Goal: Transaction & Acquisition: Purchase product/service

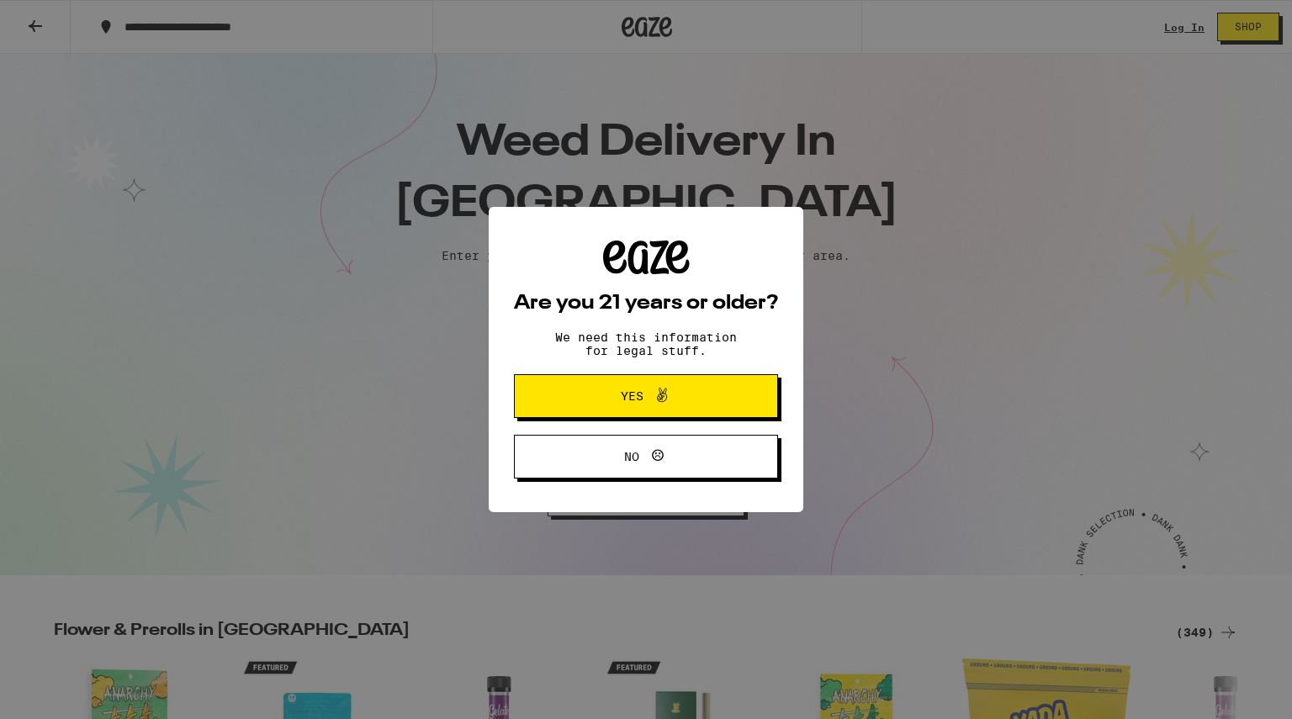
click at [584, 404] on span "Yes" at bounding box center [646, 396] width 128 height 22
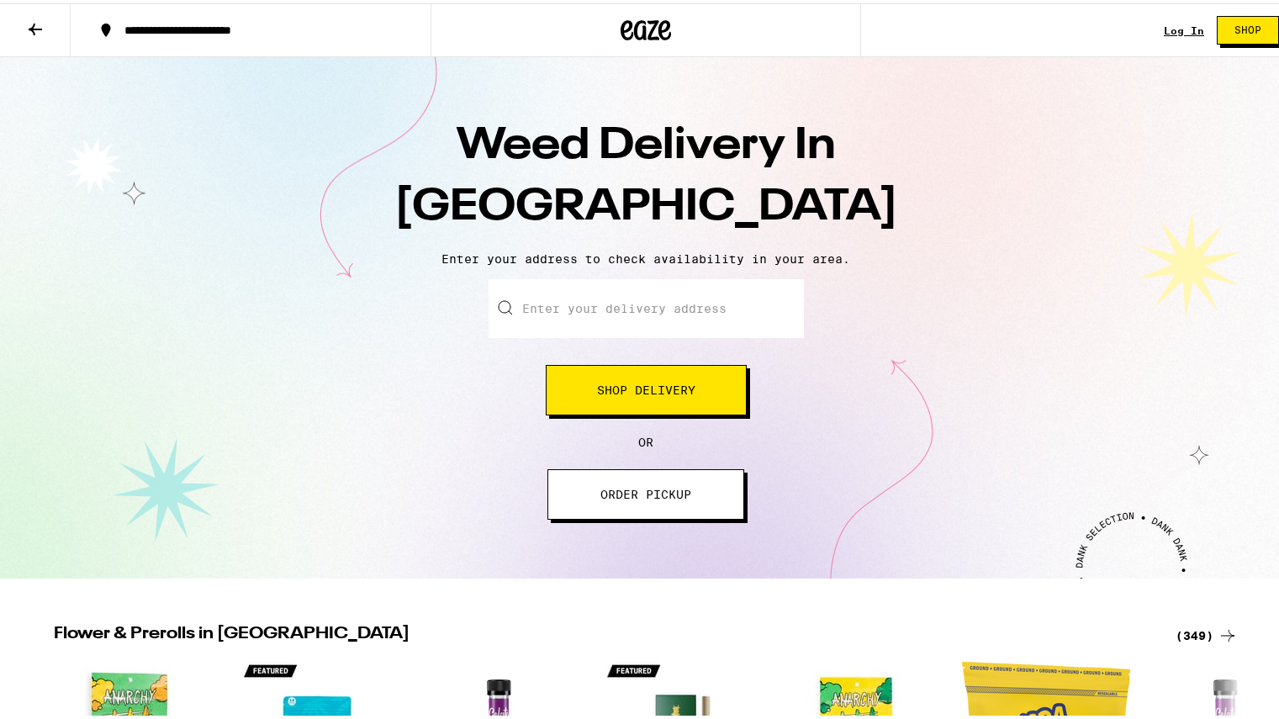
click at [615, 322] on input "Enter your delivery address" at bounding box center [646, 305] width 315 height 59
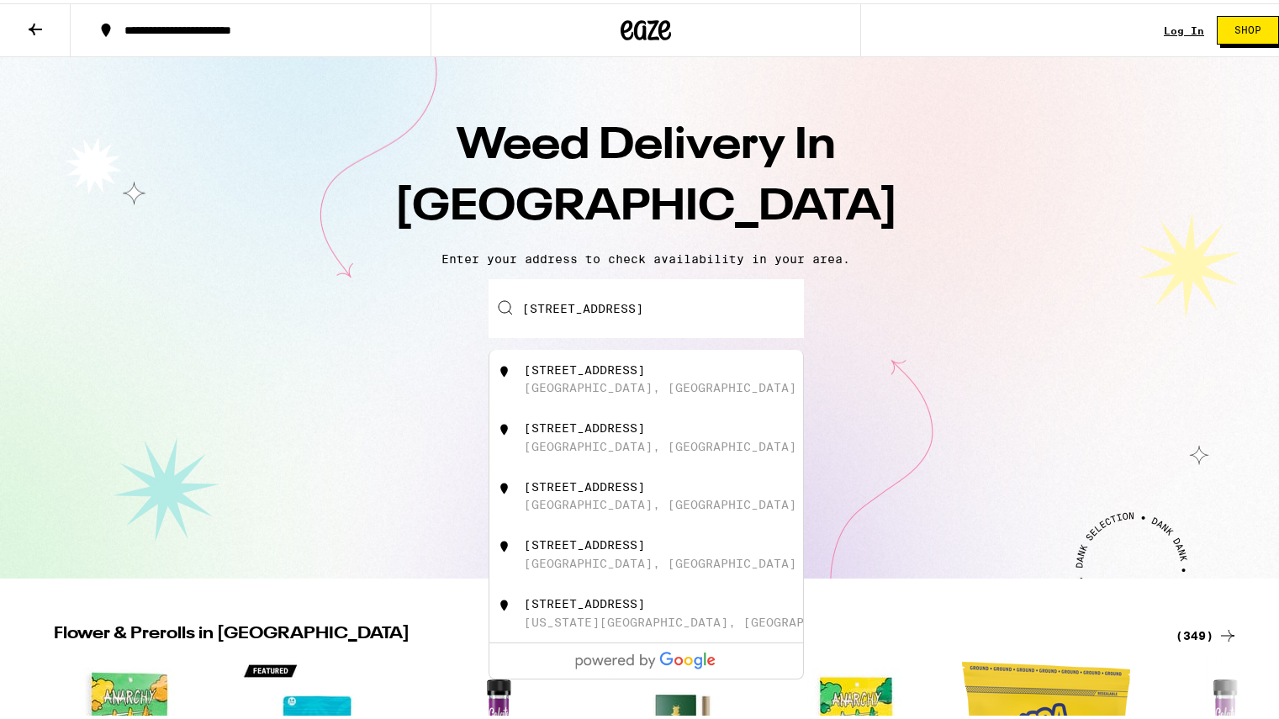
click at [671, 381] on div "[STREET_ADDRESS]" at bounding box center [674, 376] width 300 height 32
type input "[STREET_ADDRESS]"
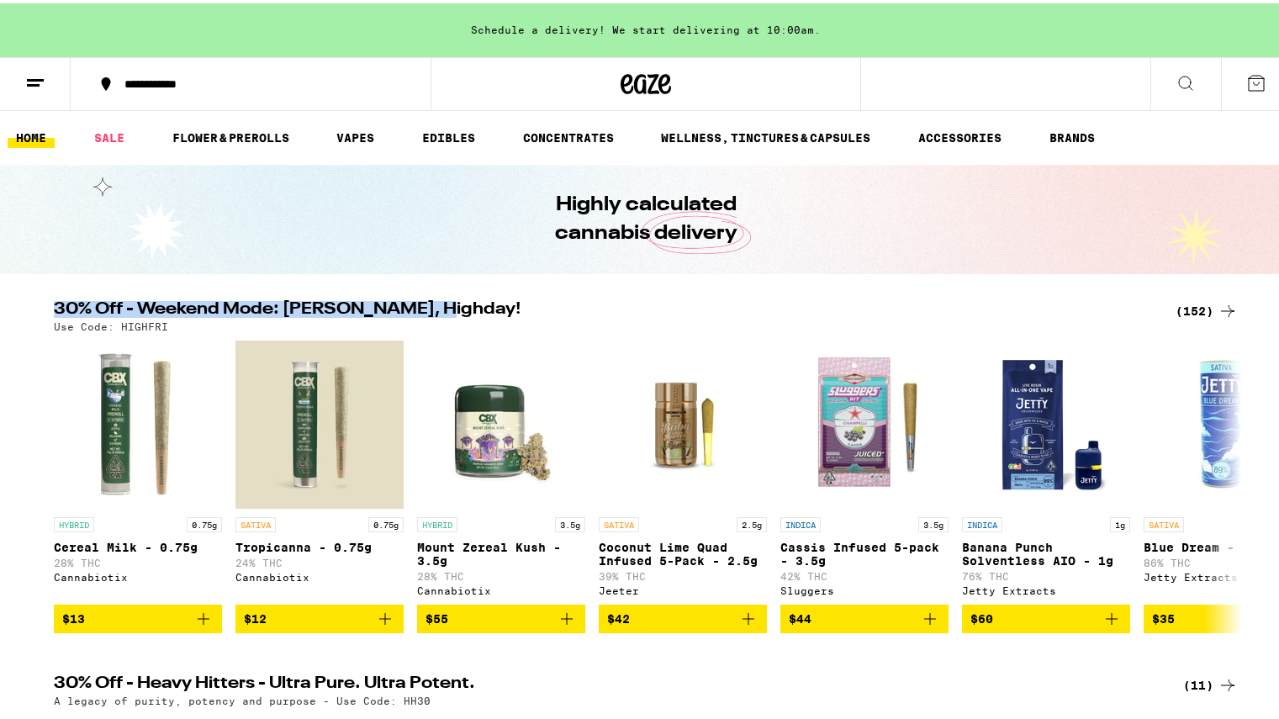
drag, startPoint x: 704, startPoint y: 294, endPoint x: 720, endPoint y: 302, distance: 17.7
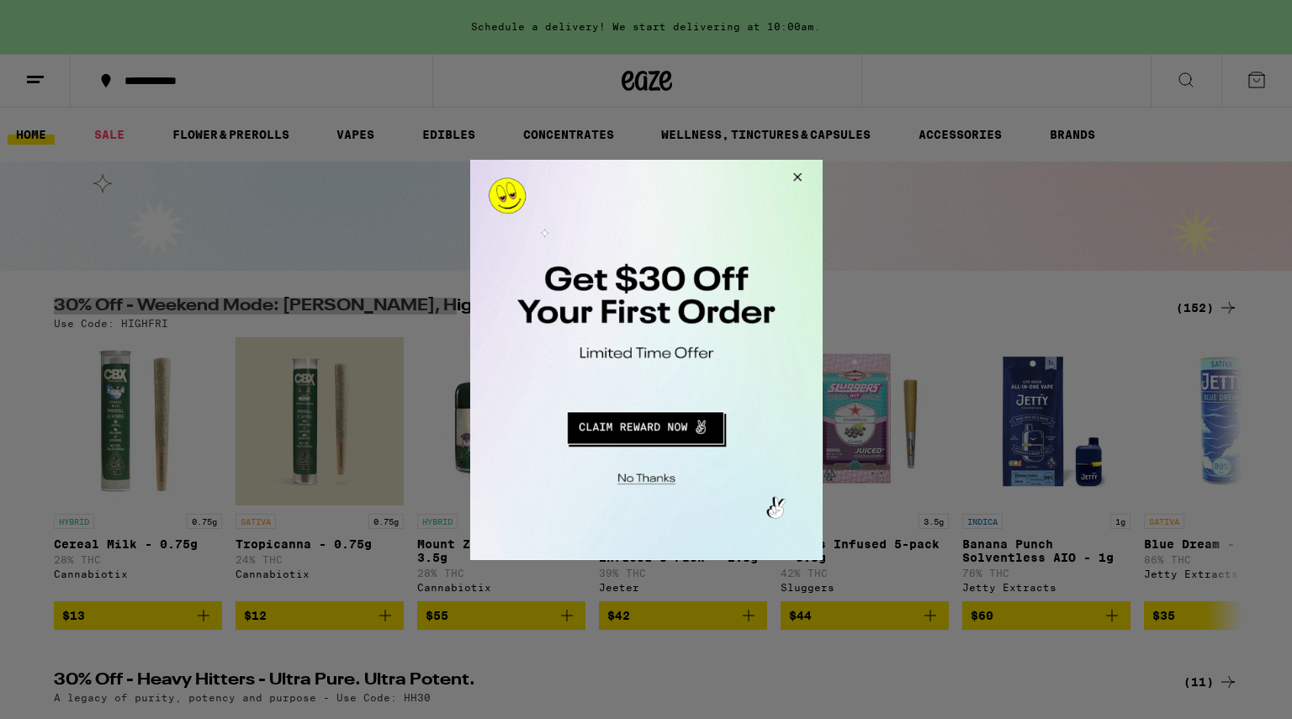
click at [798, 162] on button "Close Modal" at bounding box center [793, 179] width 45 height 40
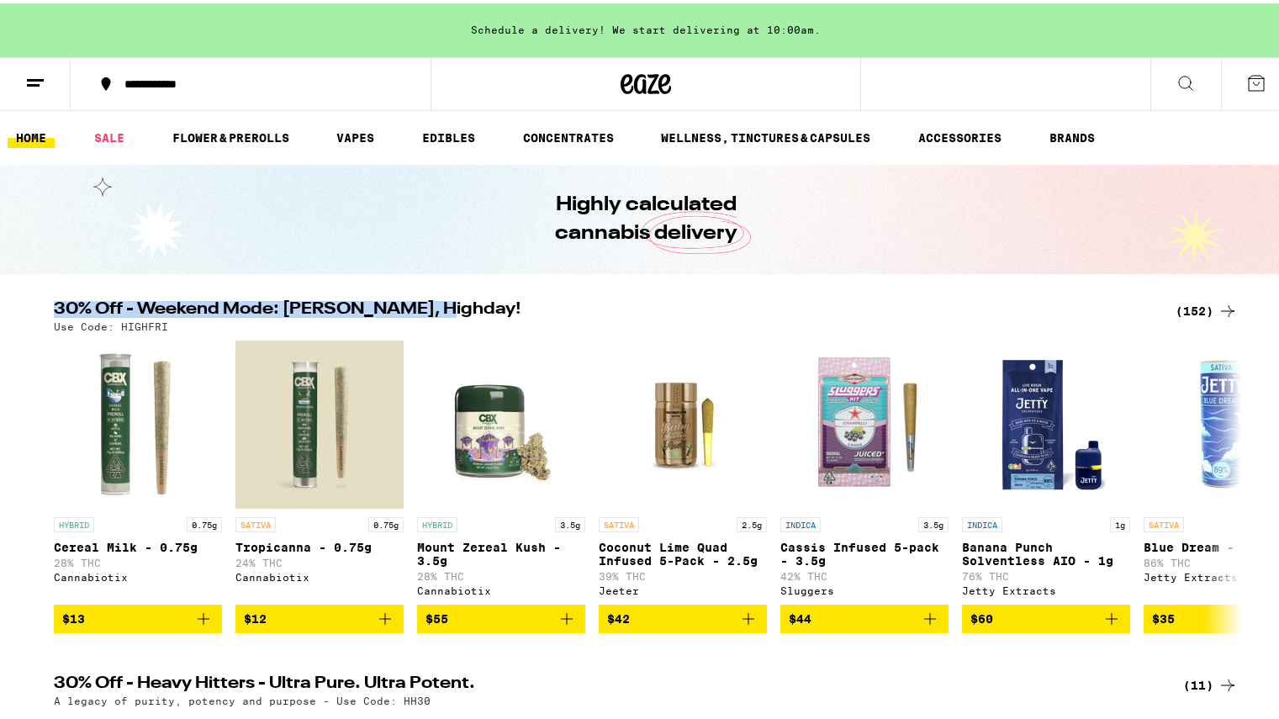
click at [1220, 309] on icon at bounding box center [1228, 308] width 20 height 20
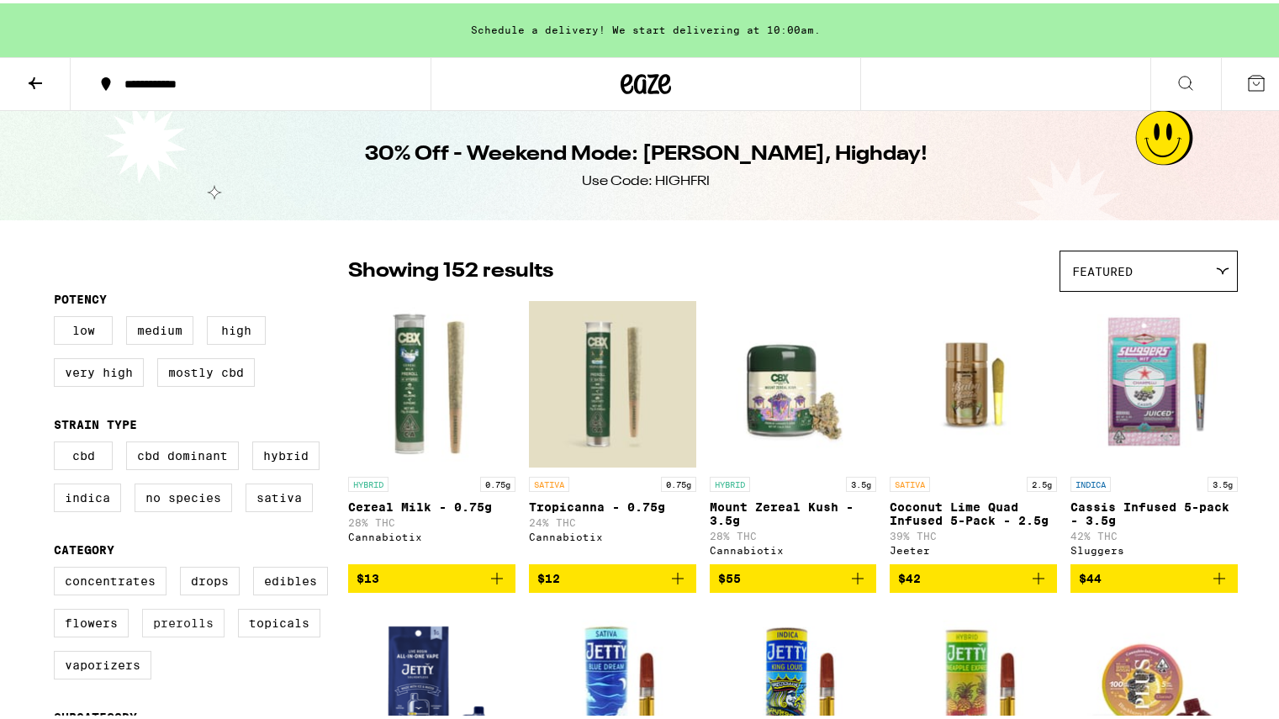
click at [183, 634] on label "Prerolls" at bounding box center [183, 619] width 82 height 29
click at [58, 567] on input "Prerolls" at bounding box center [57, 566] width 1 height 1
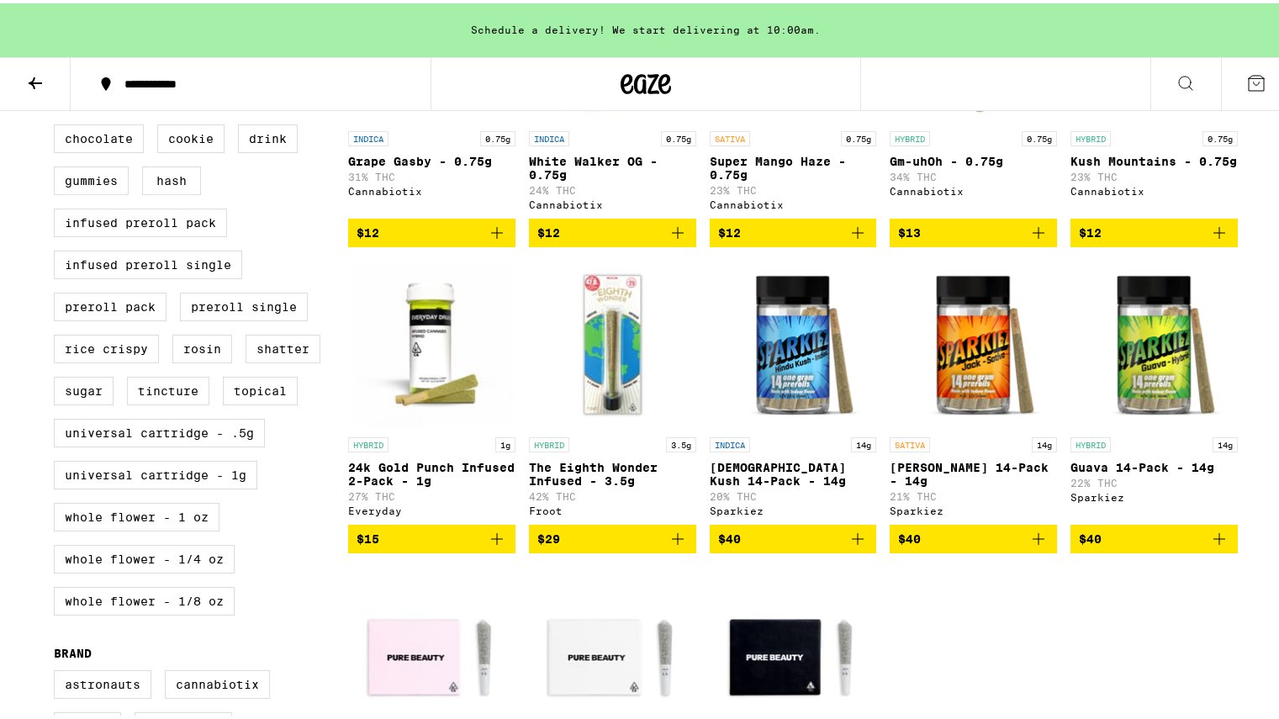
scroll to position [637, 0]
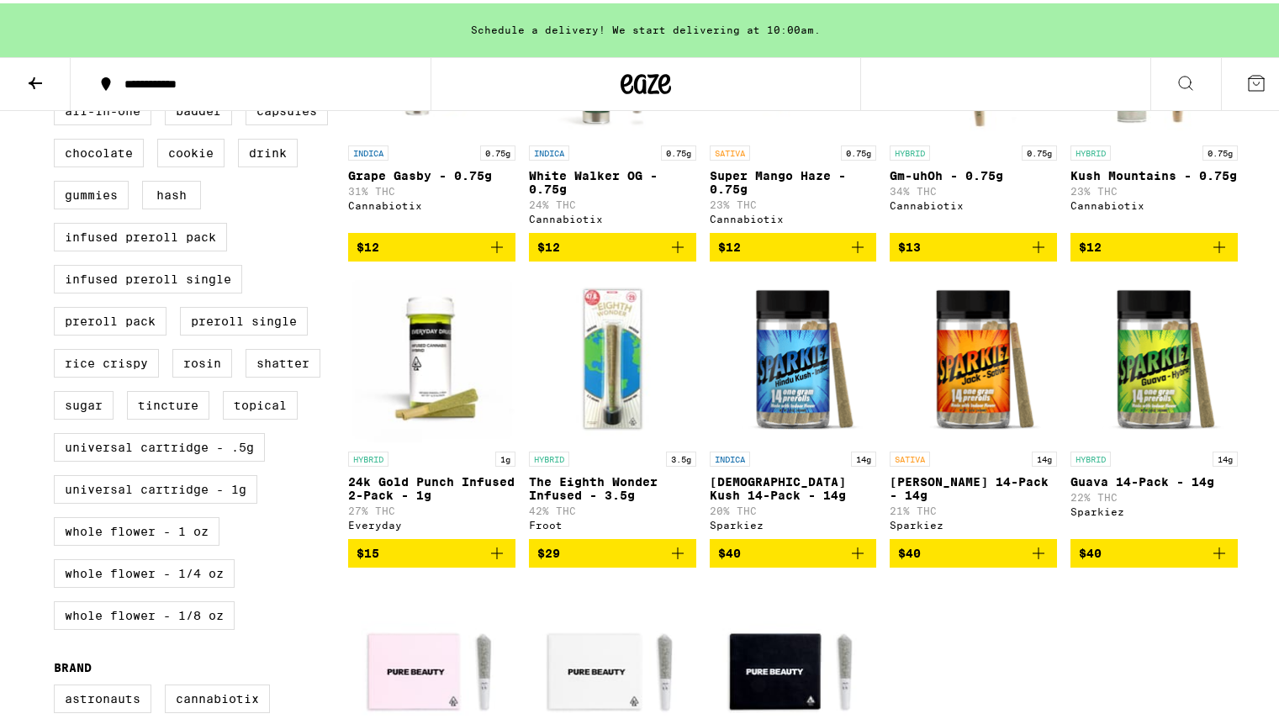
click at [436, 430] on img "Open page for 24k Gold Punch Infused 2-Pack - 1g from Everyday" at bounding box center [431, 356] width 167 height 168
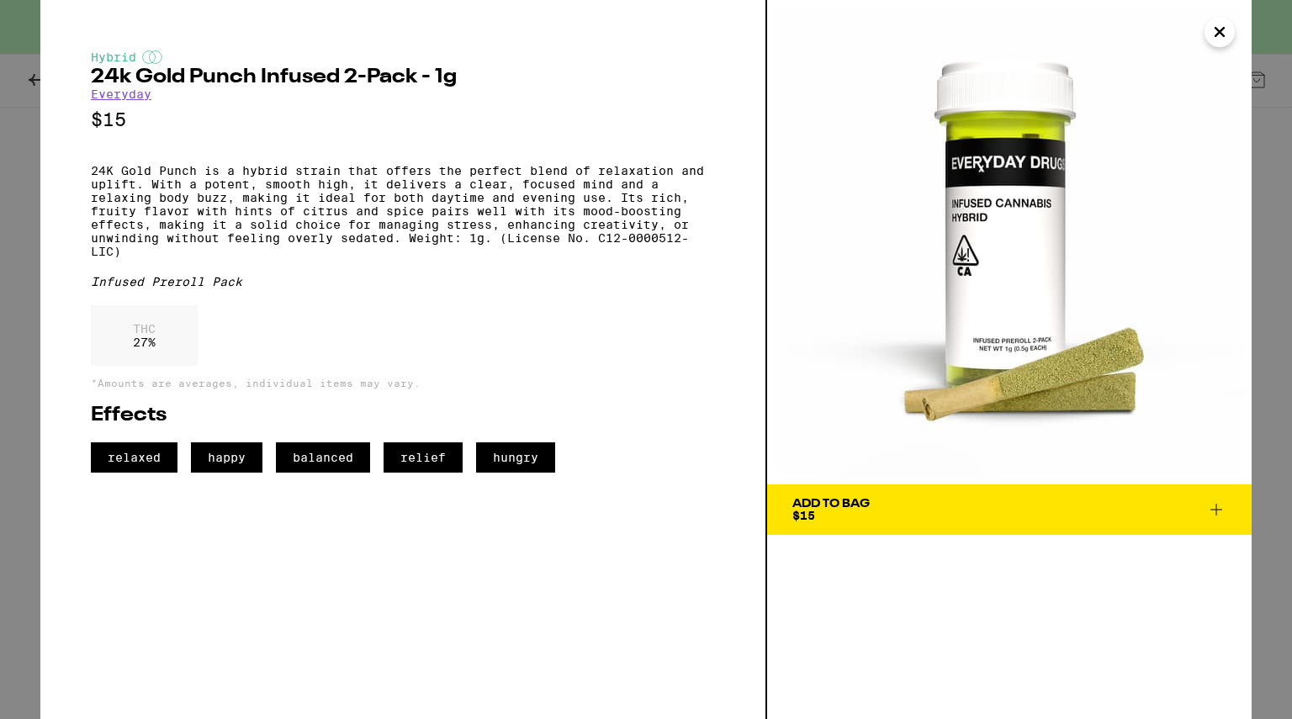
click at [922, 507] on span "Add To Bag $15" at bounding box center [1009, 510] width 434 height 24
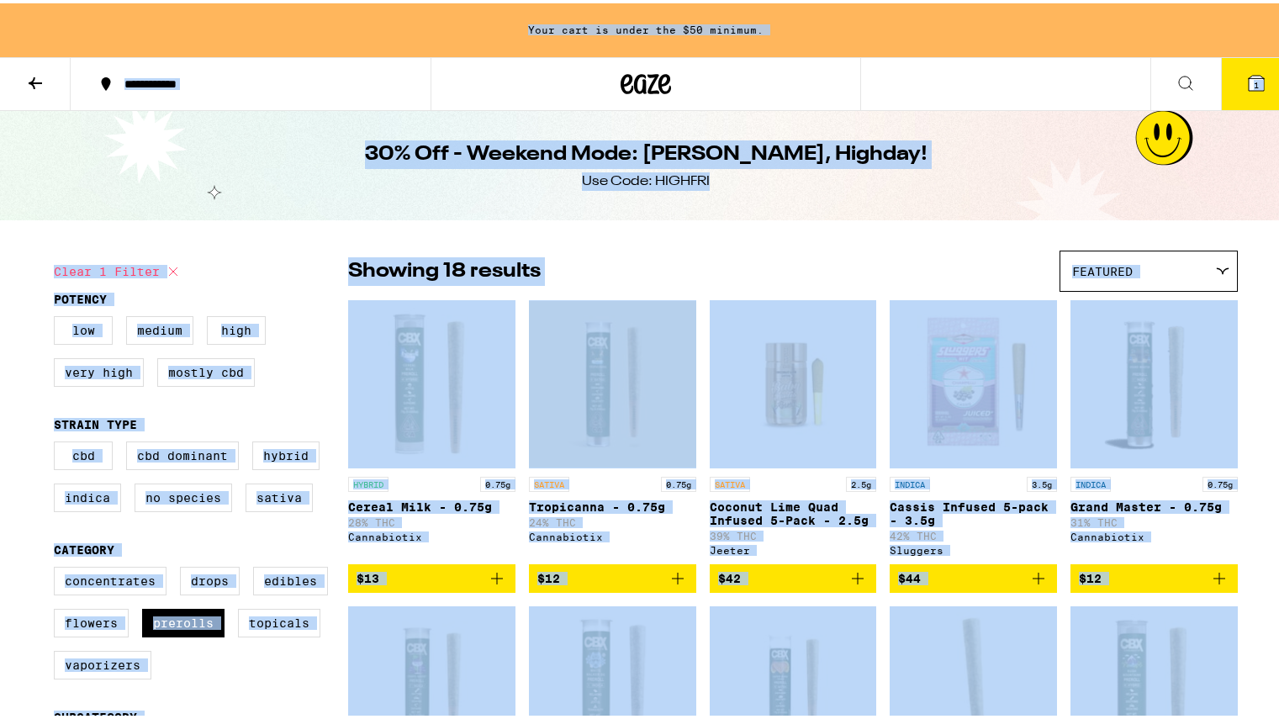
drag, startPoint x: 1278, startPoint y: 234, endPoint x: 1280, endPoint y: -31, distance: 264.9
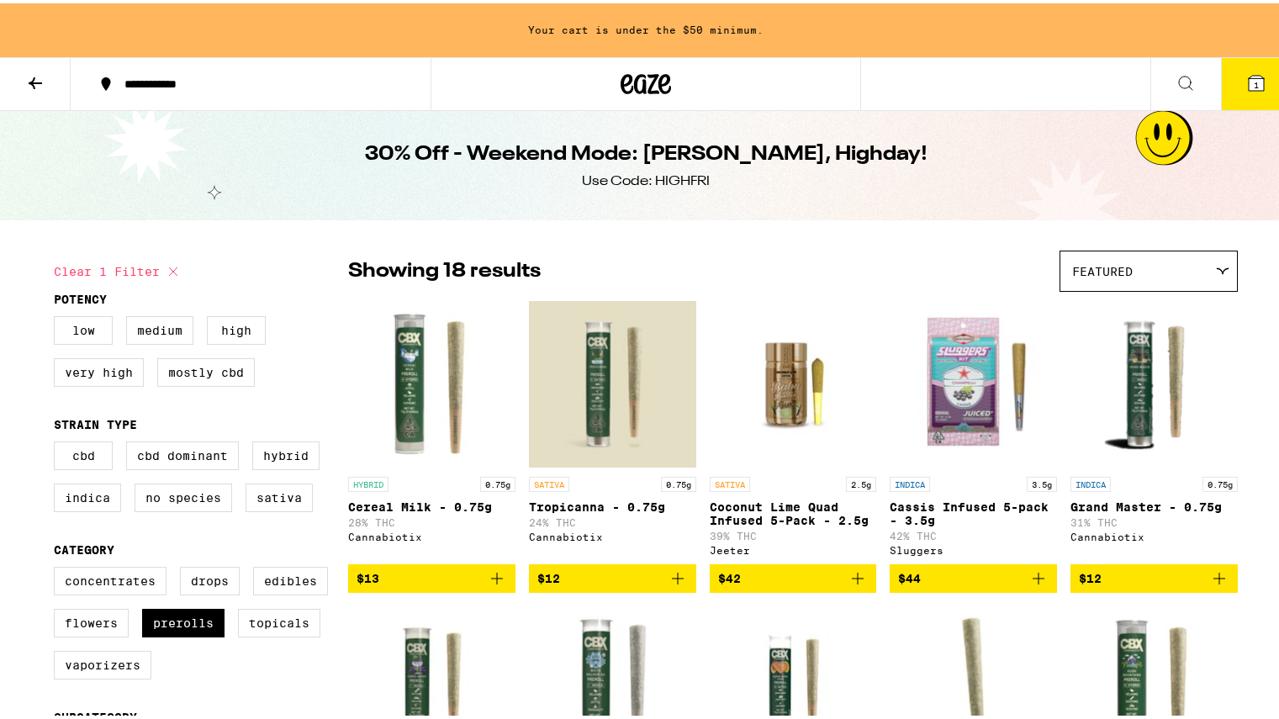
click at [1246, 77] on icon at bounding box center [1256, 80] width 20 height 20
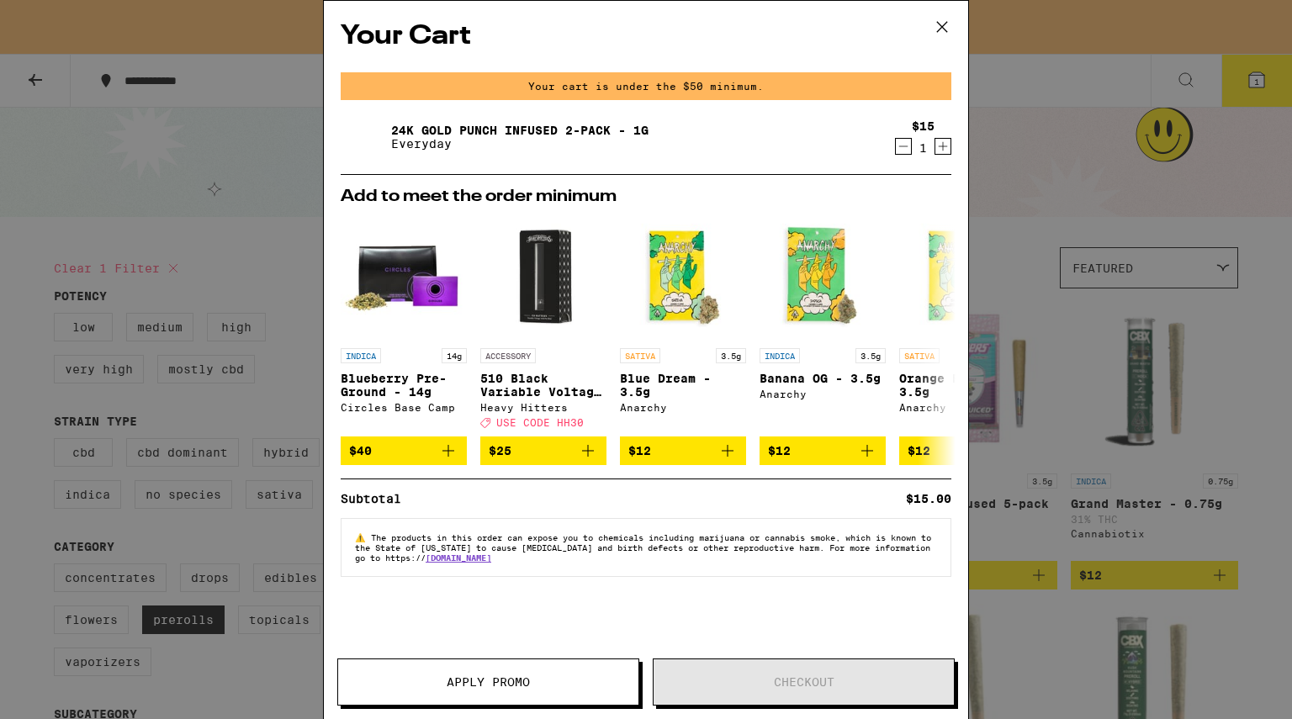
click at [943, 19] on icon at bounding box center [941, 26] width 25 height 25
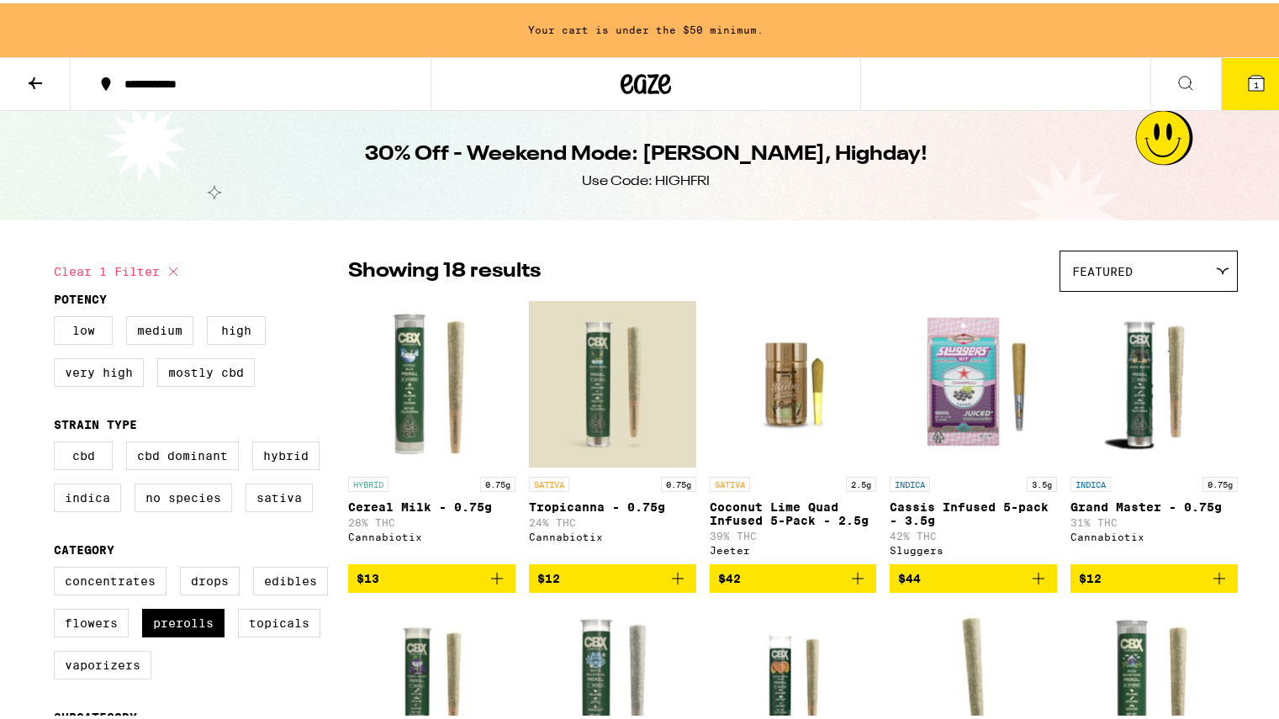
scroll to position [637, 0]
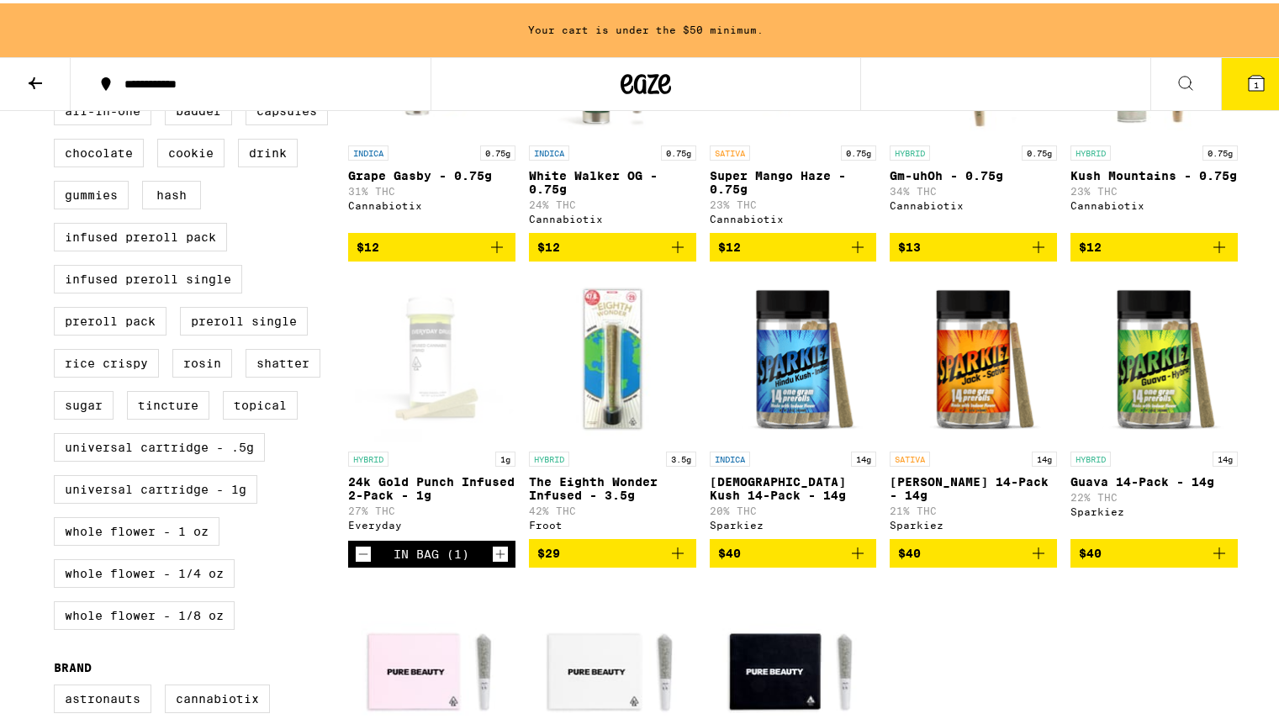
checkbox input "false"
